Goal: Navigation & Orientation: Find specific page/section

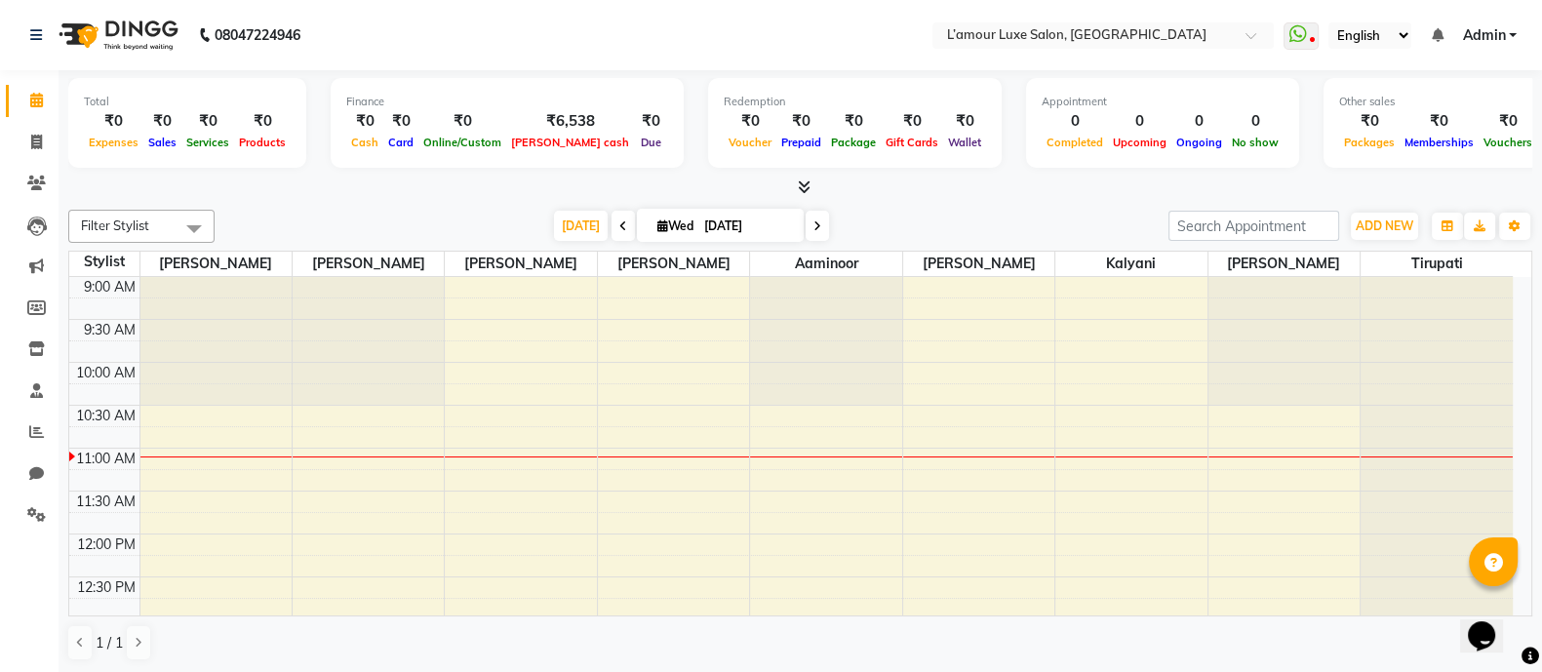
drag, startPoint x: 894, startPoint y: 533, endPoint x: 915, endPoint y: 206, distance: 327.4
click at [915, 206] on div "Filter Stylist Select All Shoeb Salmani Kalpesh Rukshana khan Rupali Aaminoor A…" at bounding box center [800, 435] width 1464 height 467
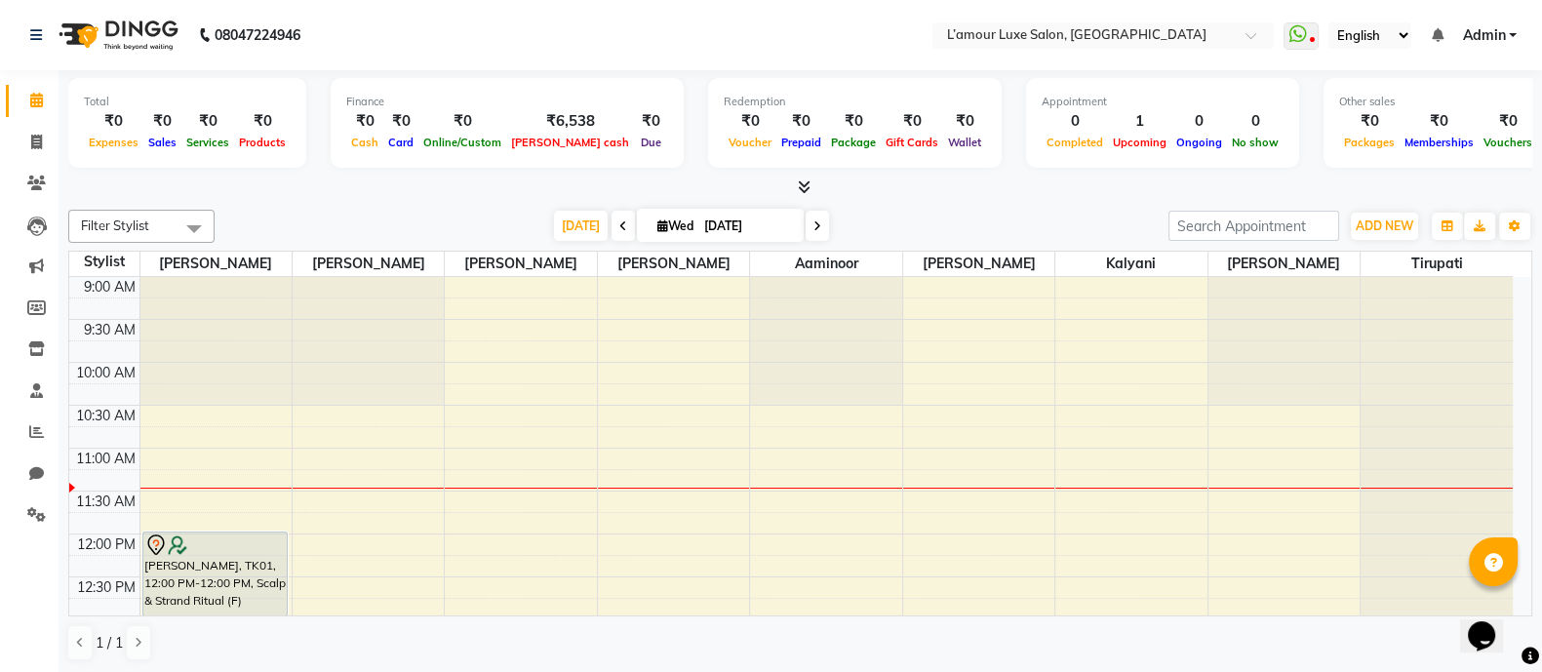
click at [800, 182] on icon at bounding box center [804, 186] width 13 height 15
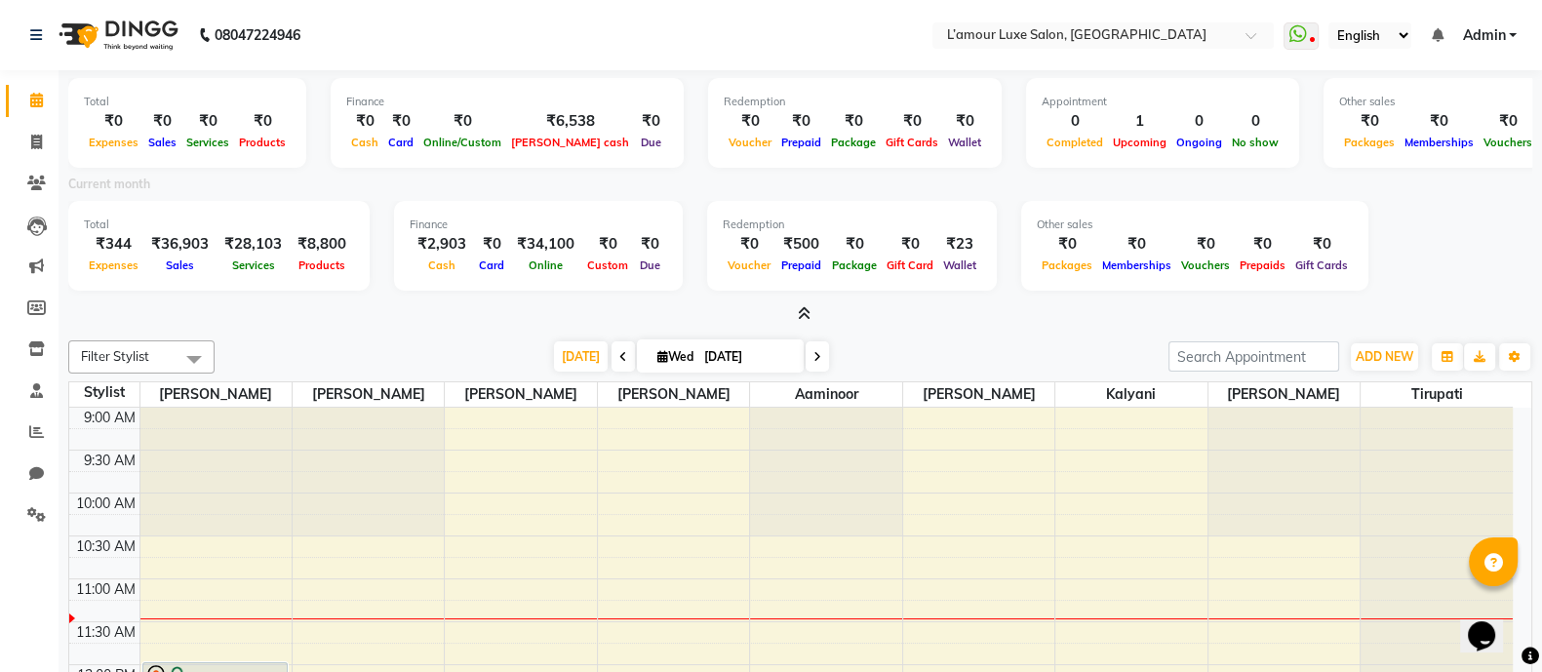
click at [805, 307] on icon at bounding box center [804, 313] width 13 height 15
